Goal: Task Accomplishment & Management: Complete application form

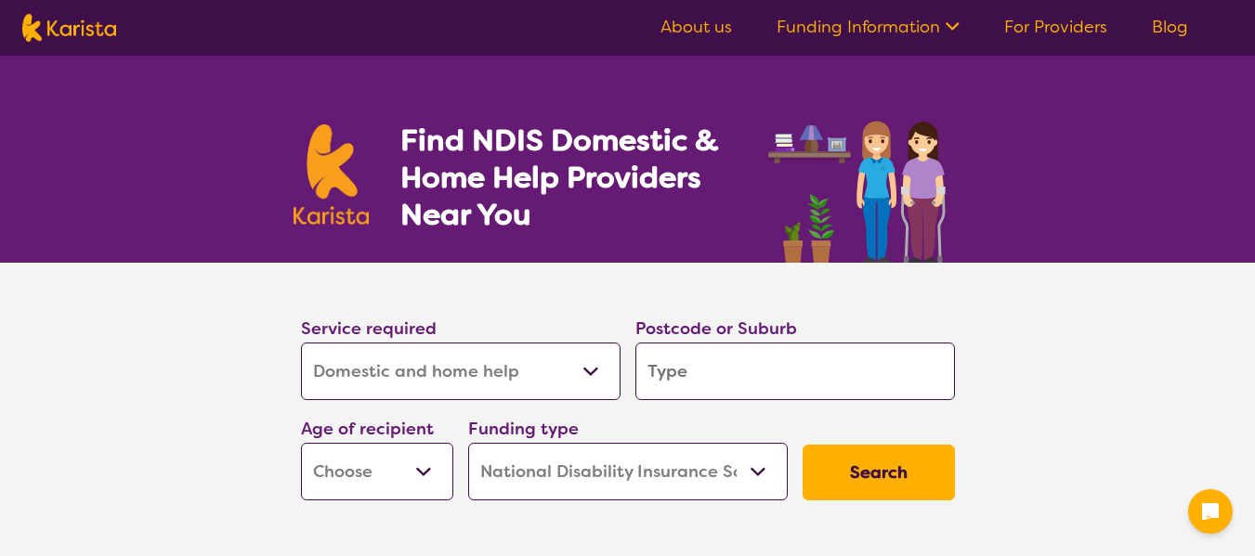
select select "Domestic and home help"
select select "NDIS"
select select "Domestic and home help"
select select "NDIS"
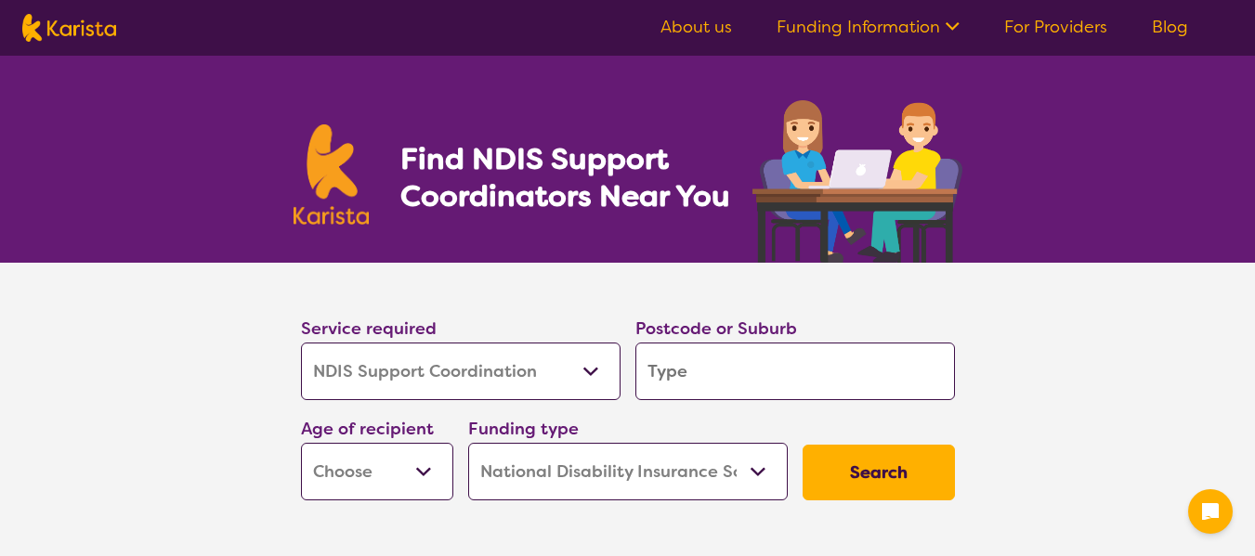
select select "NDIS Support Coordination"
select select "NDIS"
select select "NDIS Support Coordination"
select select "NDIS"
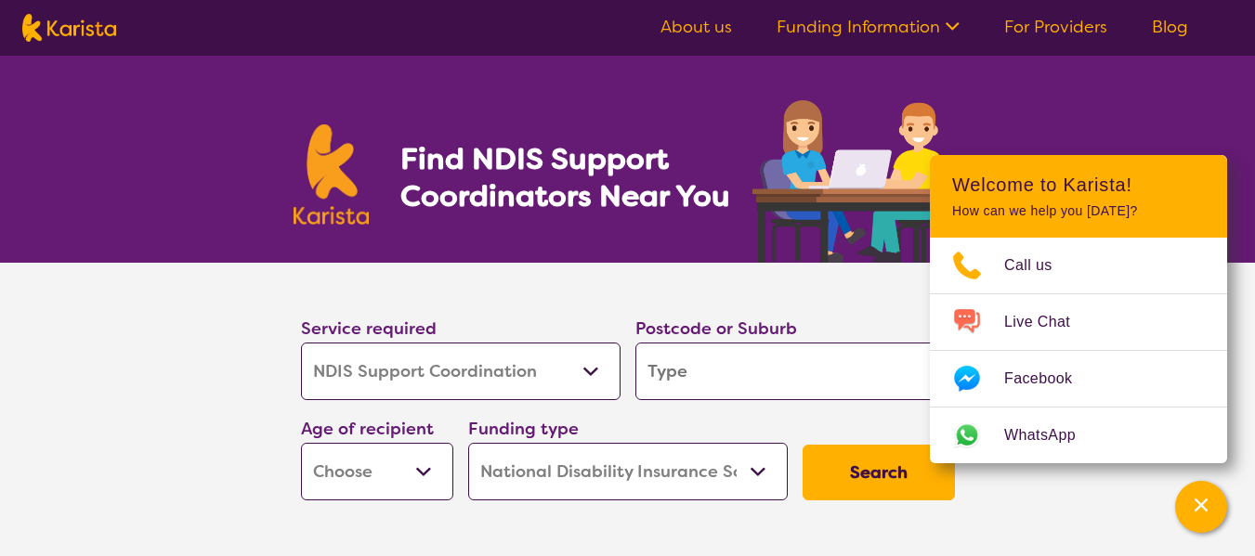
click at [682, 371] on input "search" at bounding box center [794, 372] width 319 height 58
type input "5461"
drag, startPoint x: 433, startPoint y: 477, endPoint x: 677, endPoint y: 353, distance: 274.1
click at [677, 353] on div "Service required Allied Health Assistant Assessment (ADHD or Autism) Behaviour …" at bounding box center [627, 407] width 669 height 201
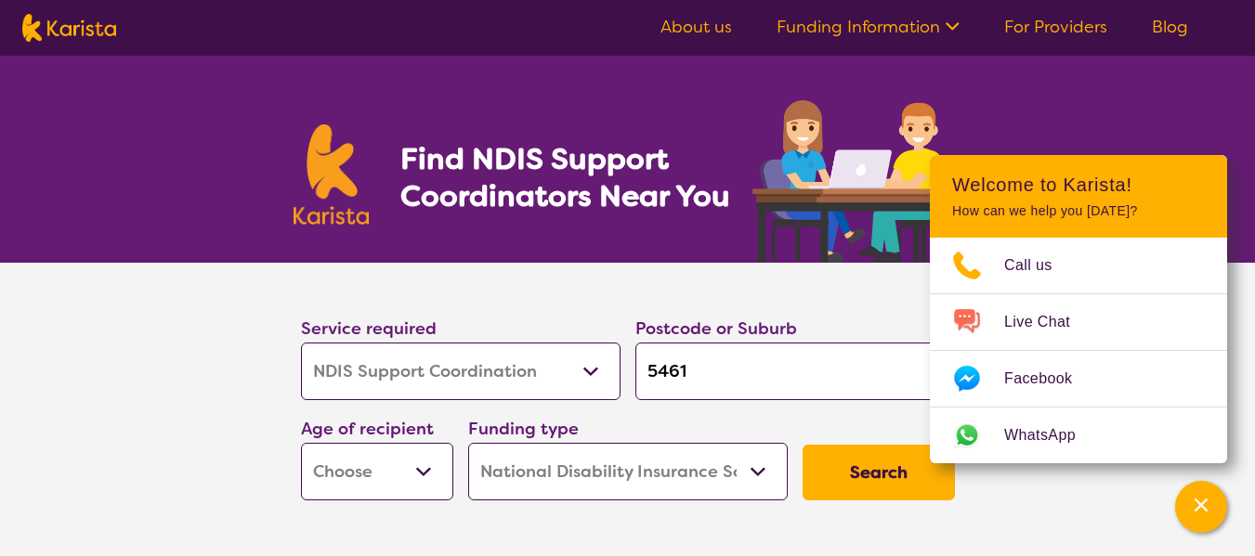
click at [717, 366] on input "5461" at bounding box center [794, 372] width 319 height 58
click at [356, 471] on select "Early Childhood - 0 to 9 Child - 10 to 11 Adolescent - 12 to 17 Adult - 18 to 6…" at bounding box center [377, 472] width 152 height 58
select select "AD"
click at [301, 443] on select "Early Childhood - 0 to 9 Child - 10 to 11 Adolescent - 12 to 17 Adult - 18 to 6…" at bounding box center [377, 472] width 152 height 58
select select "AD"
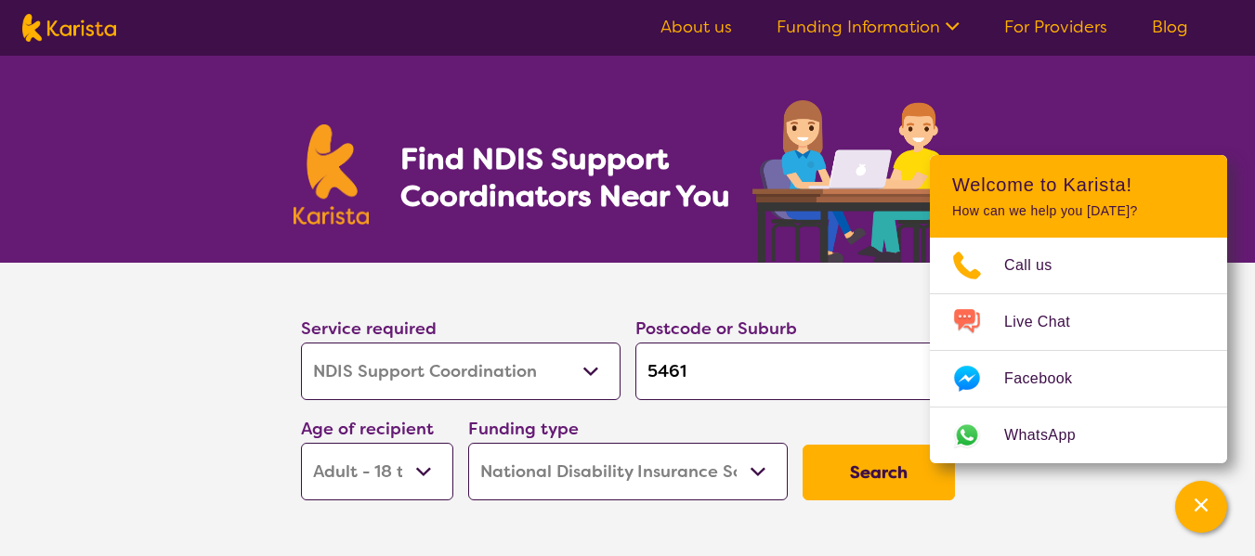
click at [830, 482] on button "Search" at bounding box center [878, 473] width 152 height 56
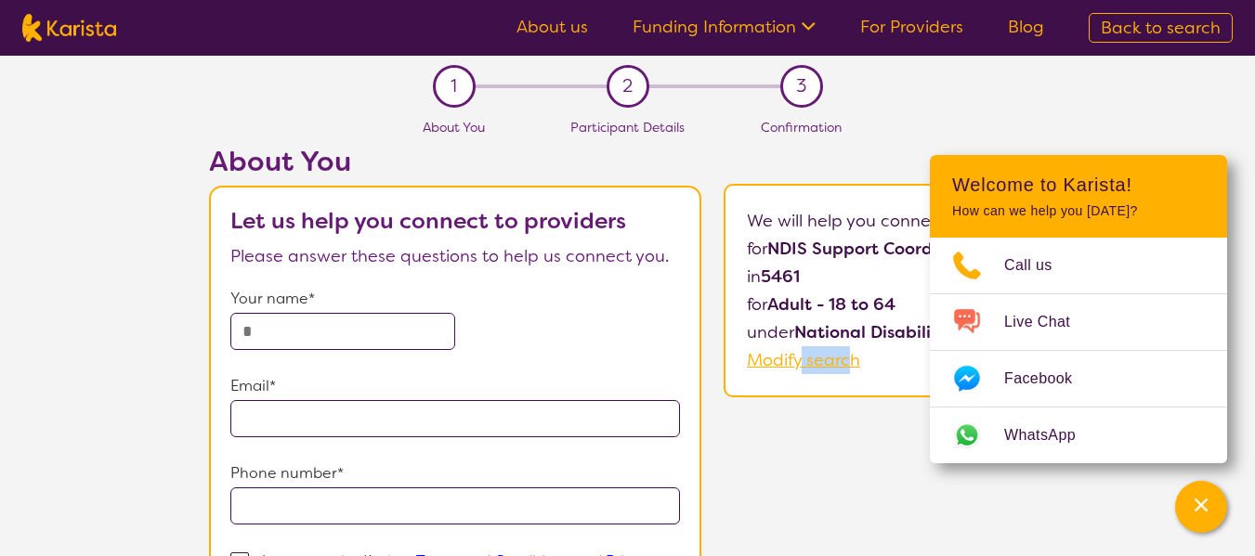
drag, startPoint x: 830, startPoint y: 482, endPoint x: 852, endPoint y: 469, distance: 25.0
click at [852, 469] on div "About You Let us help you connect to providers Please answer these questions to…" at bounding box center [696, 457] width 1115 height 624
click at [1217, 501] on div "Channel Menu" at bounding box center [1200, 507] width 37 height 41
